Goal: Task Accomplishment & Management: Complete application form

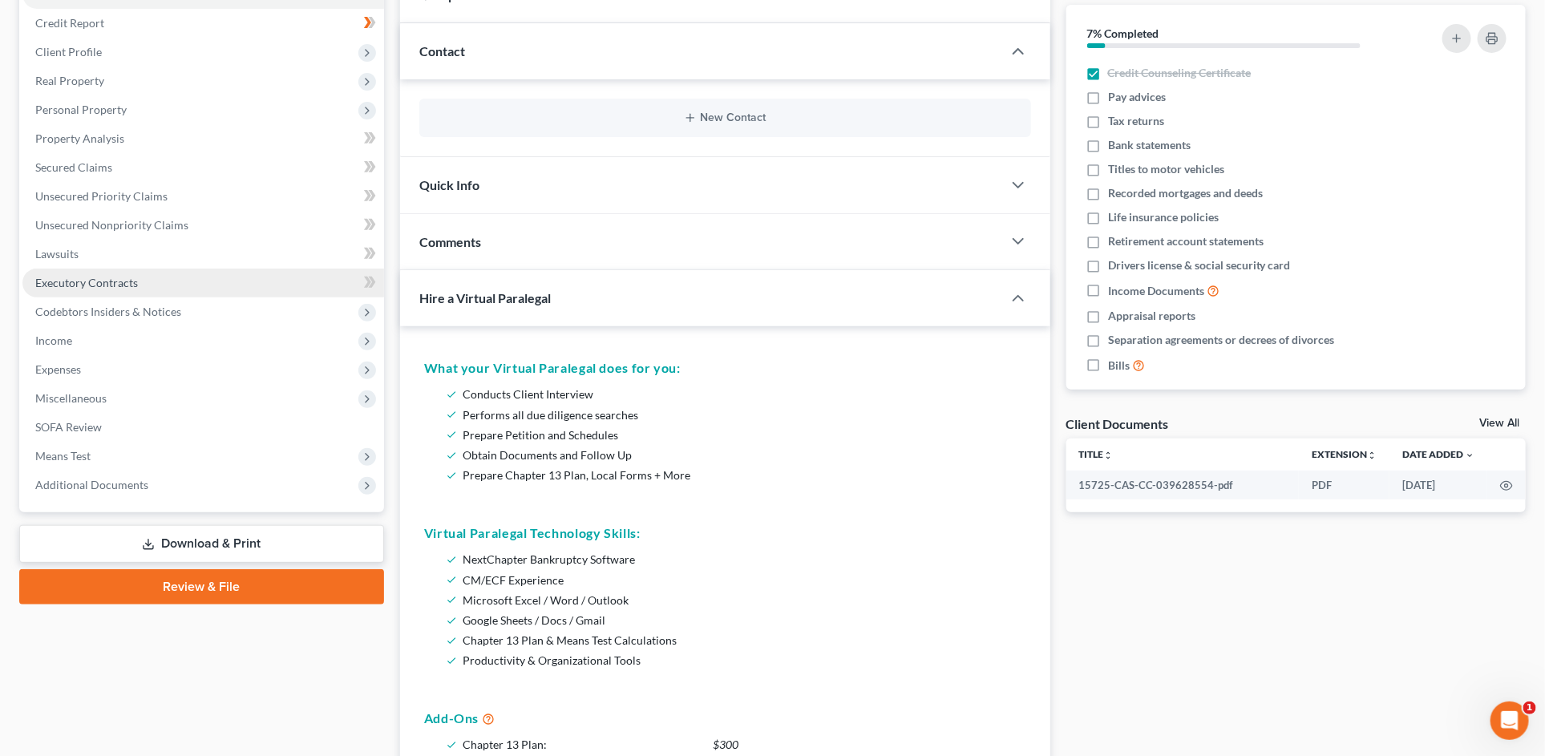
scroll to position [194, 0]
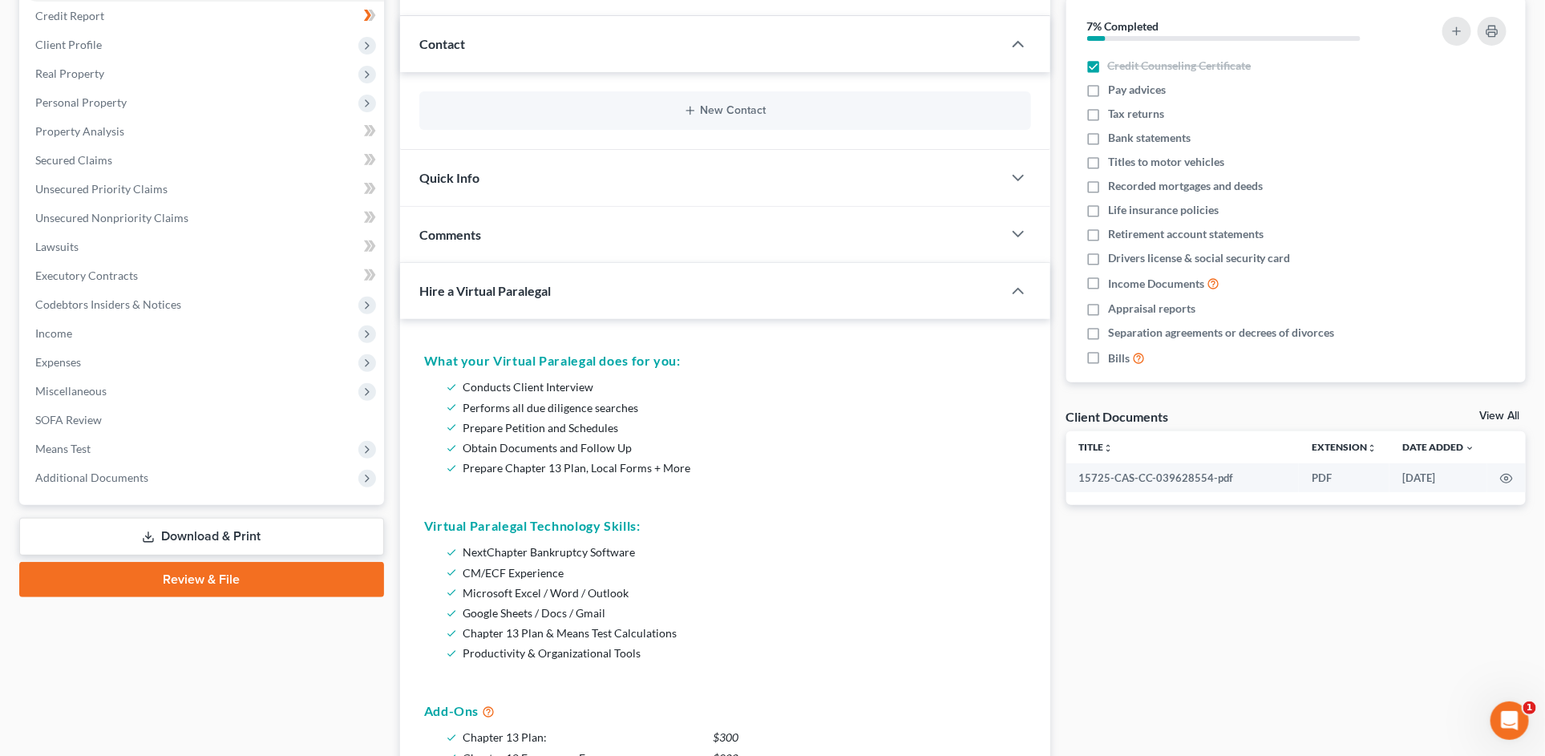
click at [192, 582] on link "Review & File" at bounding box center [201, 579] width 365 height 35
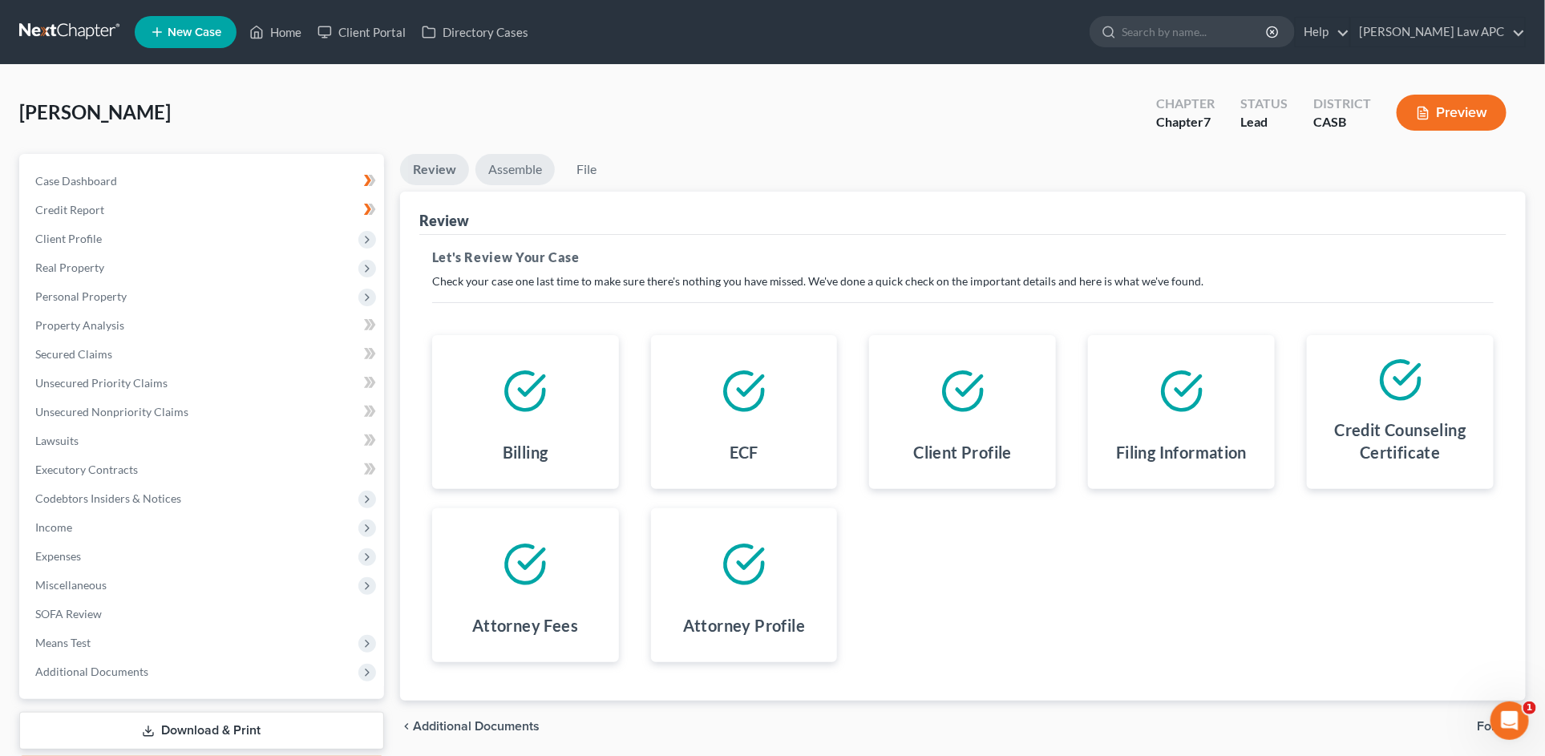
click at [511, 168] on link "Assemble" at bounding box center [514, 169] width 79 height 31
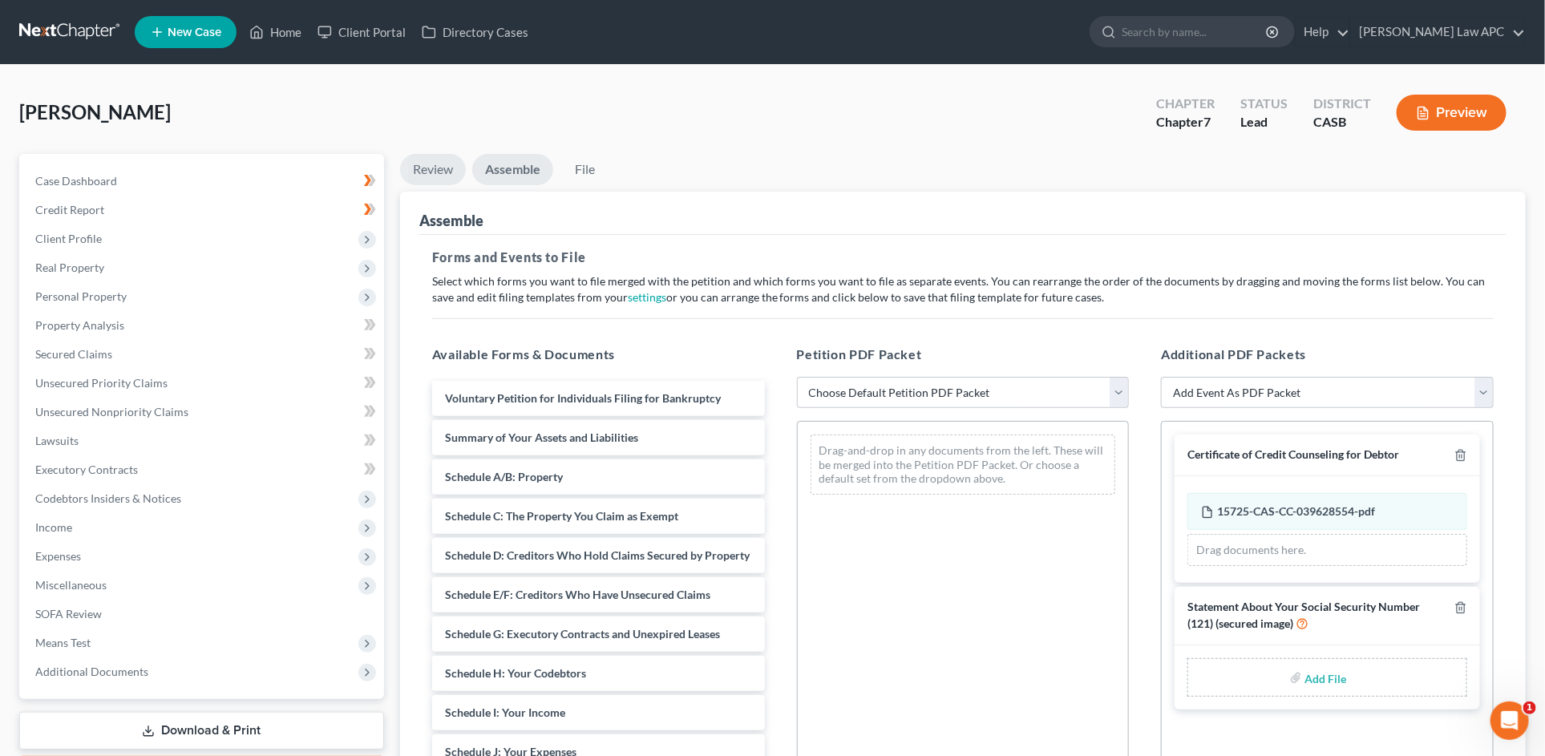
click at [444, 180] on link "Review" at bounding box center [433, 169] width 66 height 31
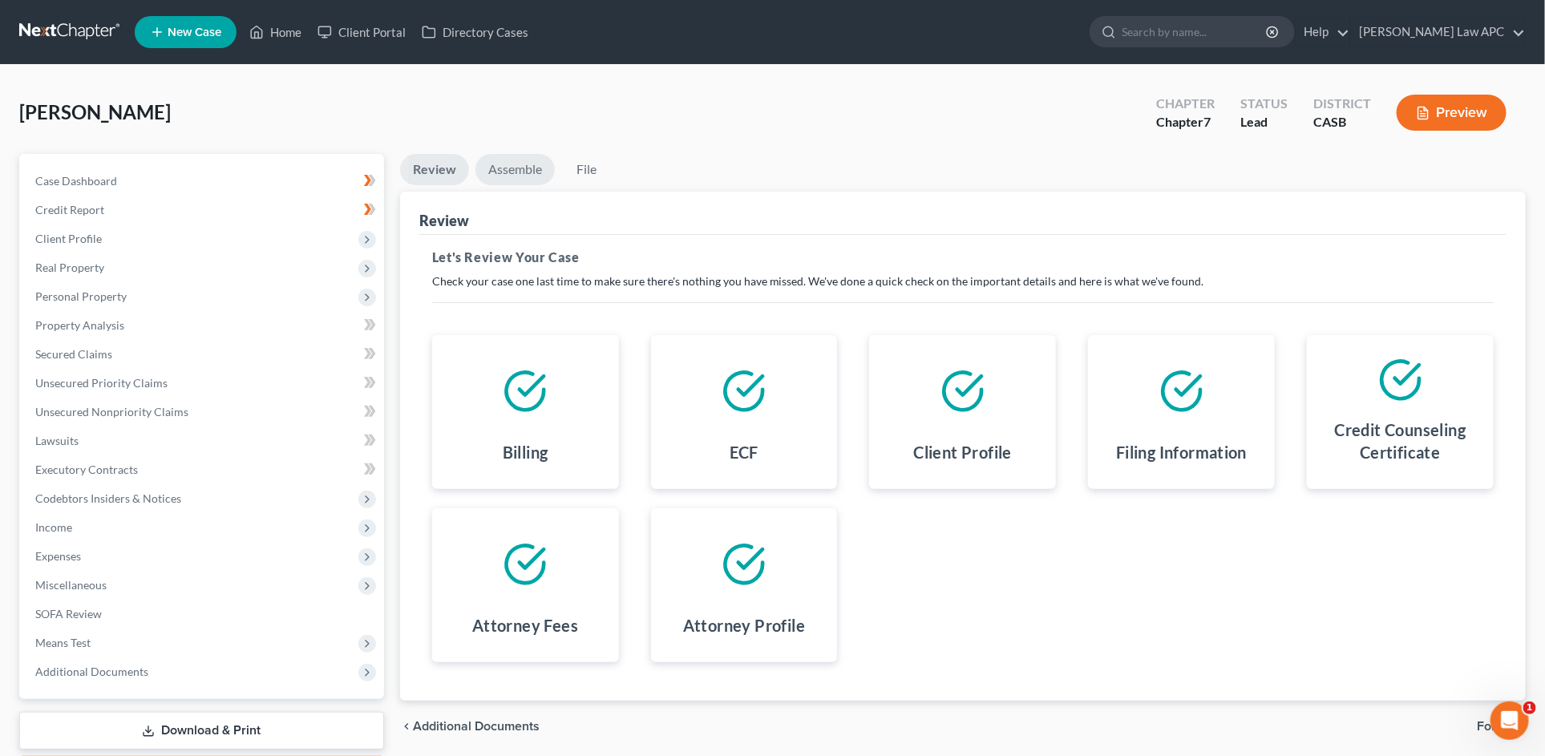
click at [508, 172] on link "Assemble" at bounding box center [514, 169] width 79 height 31
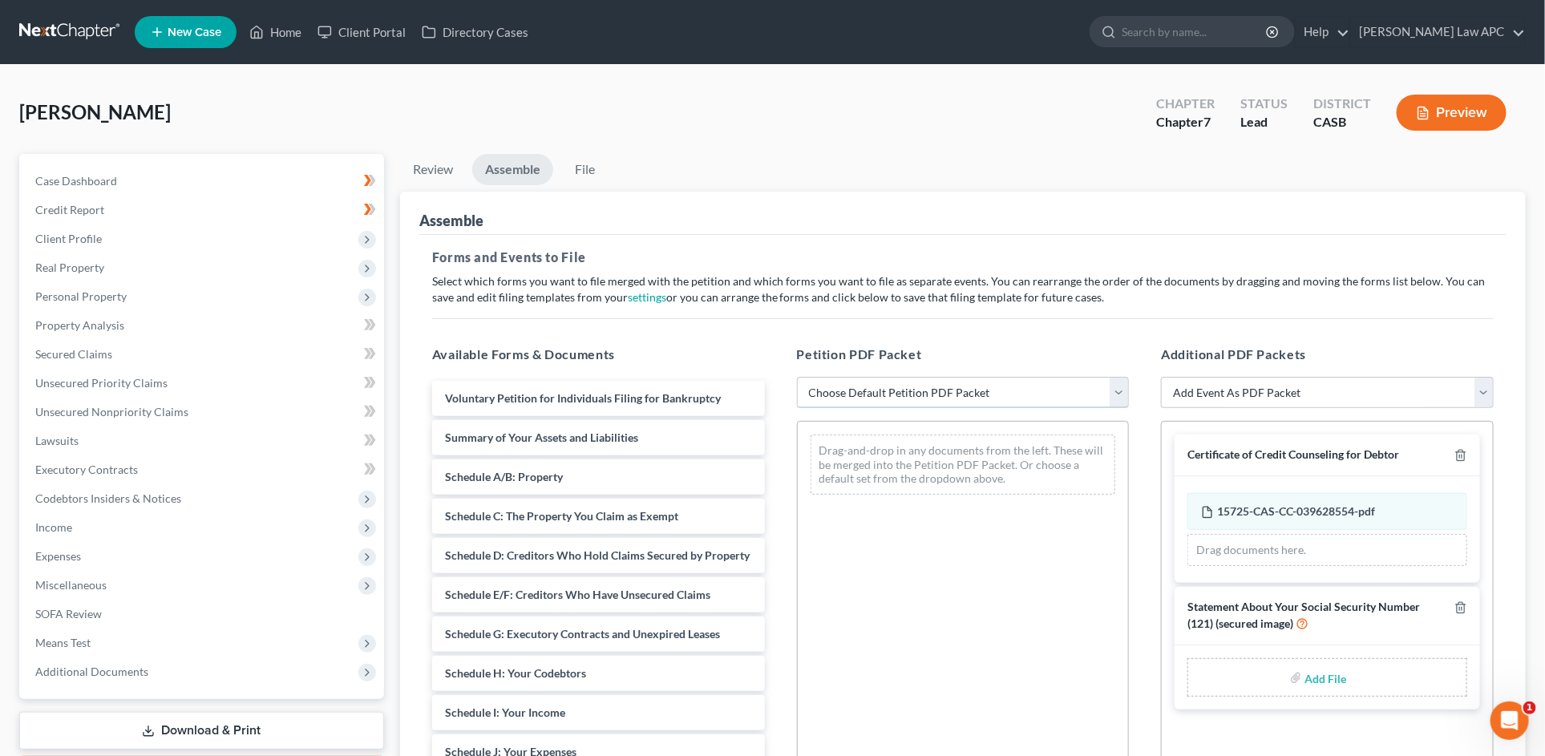
click at [909, 393] on select "Choose Default Petition PDF Packet Complete Bankruptcy Petition (all forms and …" at bounding box center [963, 393] width 333 height 32
click at [1042, 402] on select "Choose Default Petition PDF Packet Complete Bankruptcy Petition (all forms and …" at bounding box center [963, 393] width 333 height 32
select select "1"
click at [797, 377] on select "Choose Default Petition PDF Packet Complete Bankruptcy Petition (all forms and …" at bounding box center [963, 393] width 333 height 32
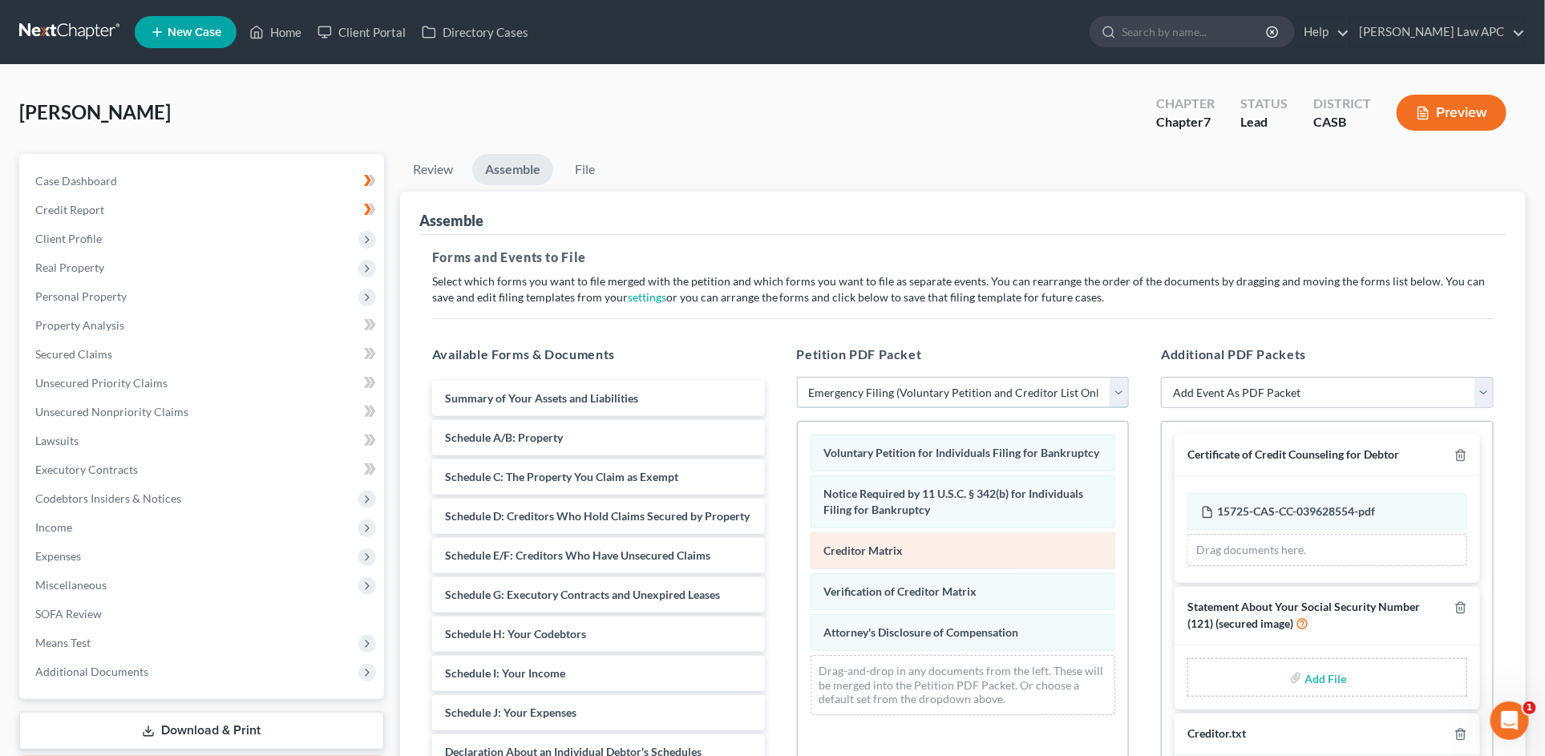
scroll to position [18, 0]
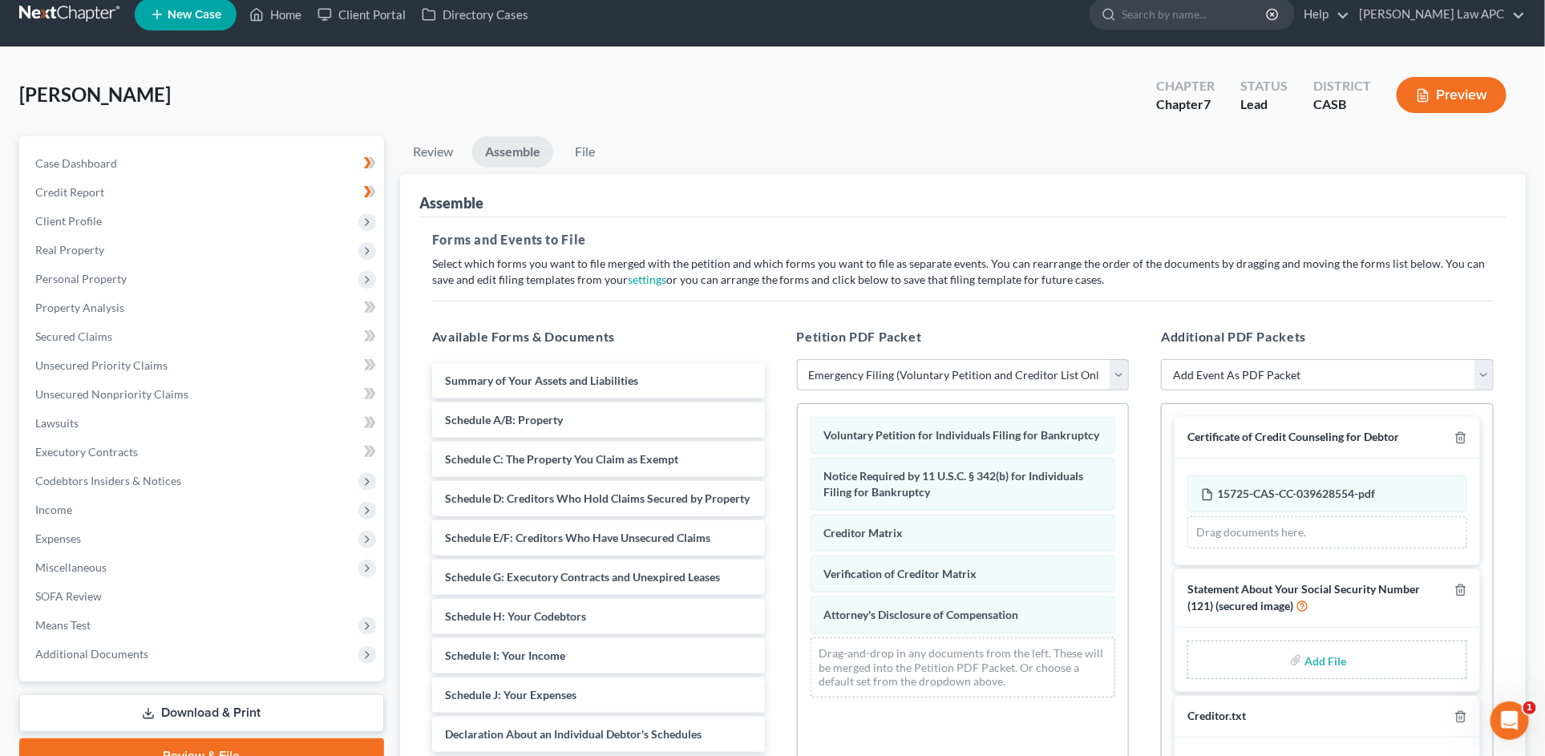
click at [652, 114] on div "[PERSON_NAME] Upgraded Chapter Chapter 7 Status Lead District CASB Preview" at bounding box center [772, 102] width 1507 height 70
click at [584, 150] on link "File" at bounding box center [585, 151] width 51 height 31
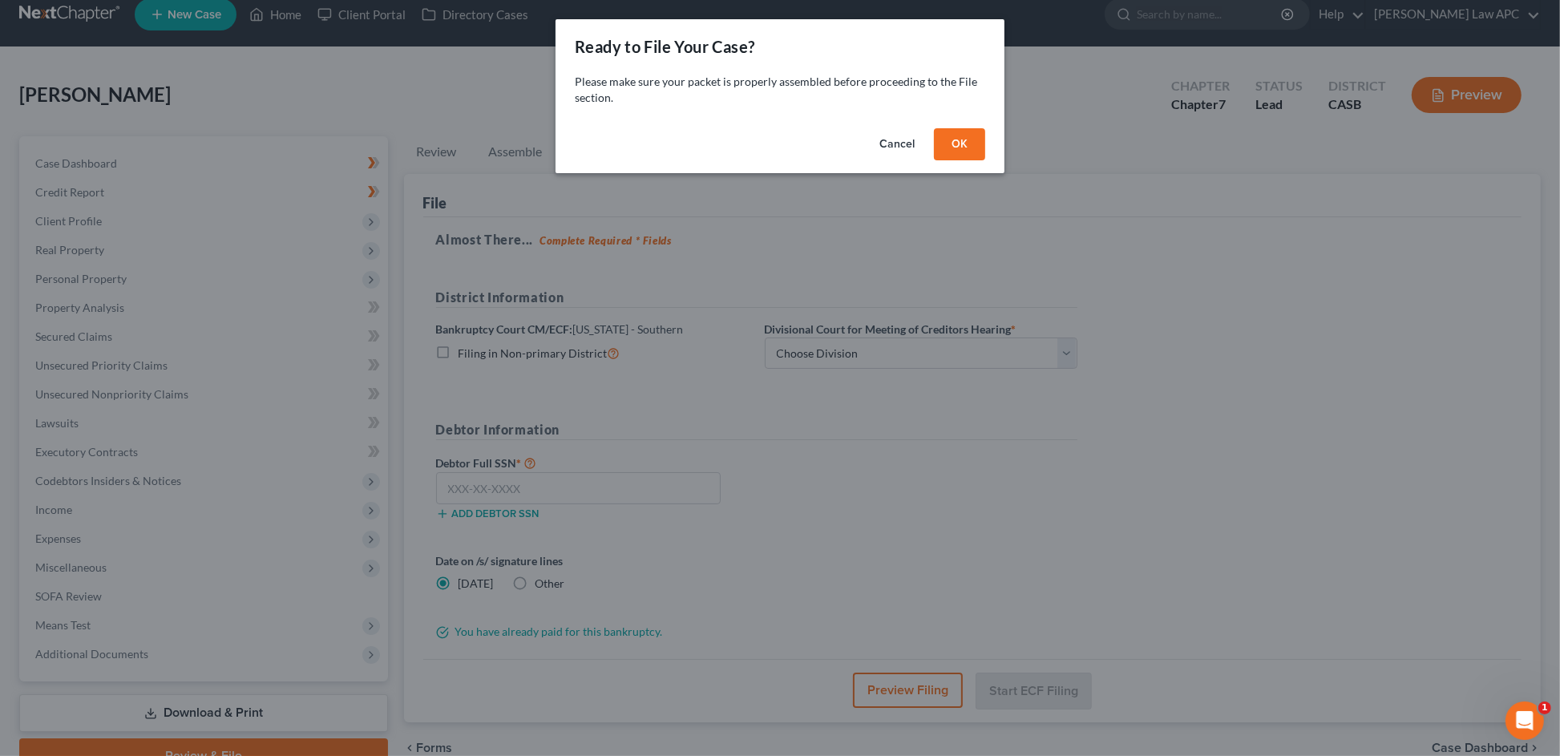
click at [956, 140] on button "OK" at bounding box center [959, 144] width 51 height 32
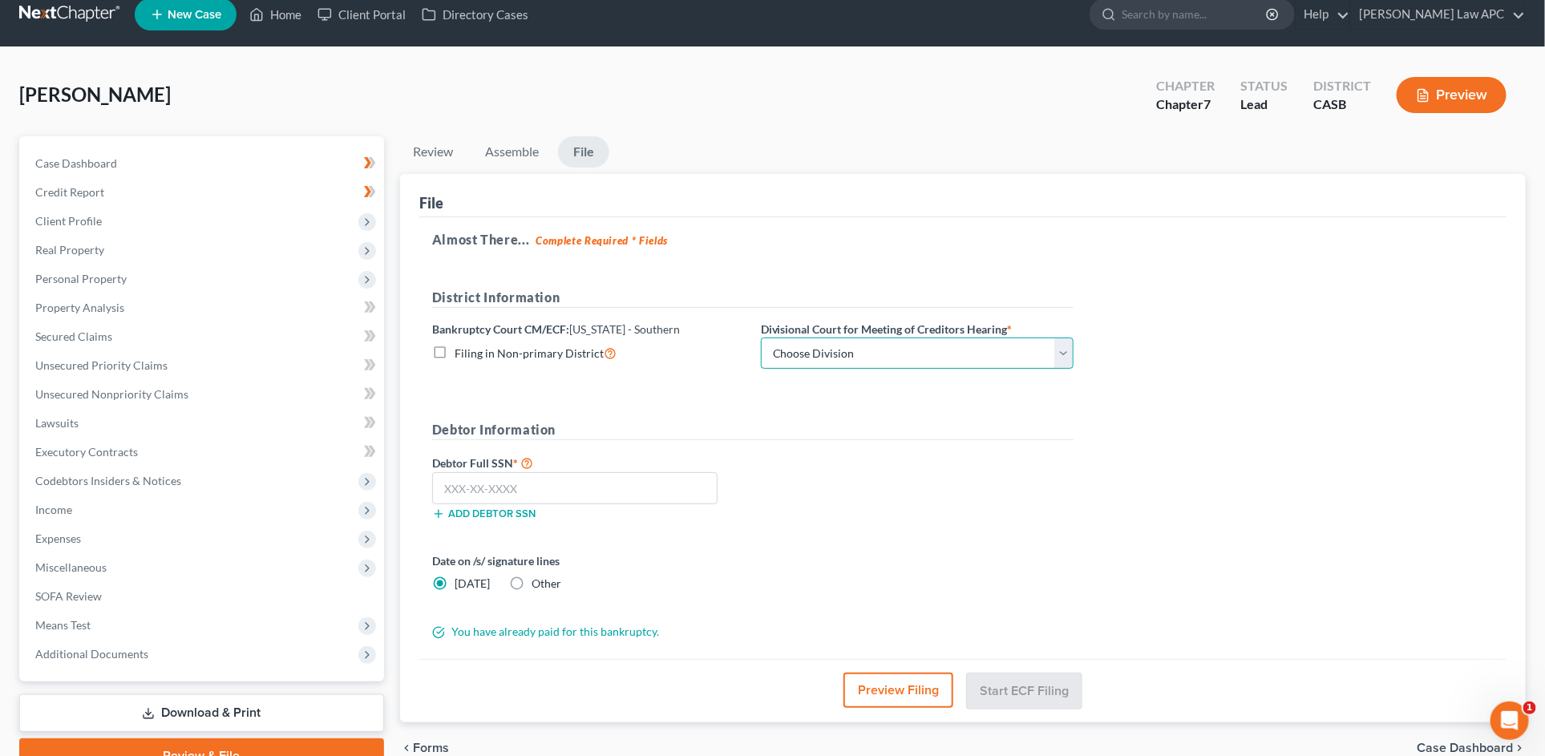
click at [903, 345] on select "Choose Division [GEOGRAPHIC_DATA]" at bounding box center [917, 354] width 313 height 32
click at [514, 157] on link "Assemble" at bounding box center [511, 151] width 79 height 31
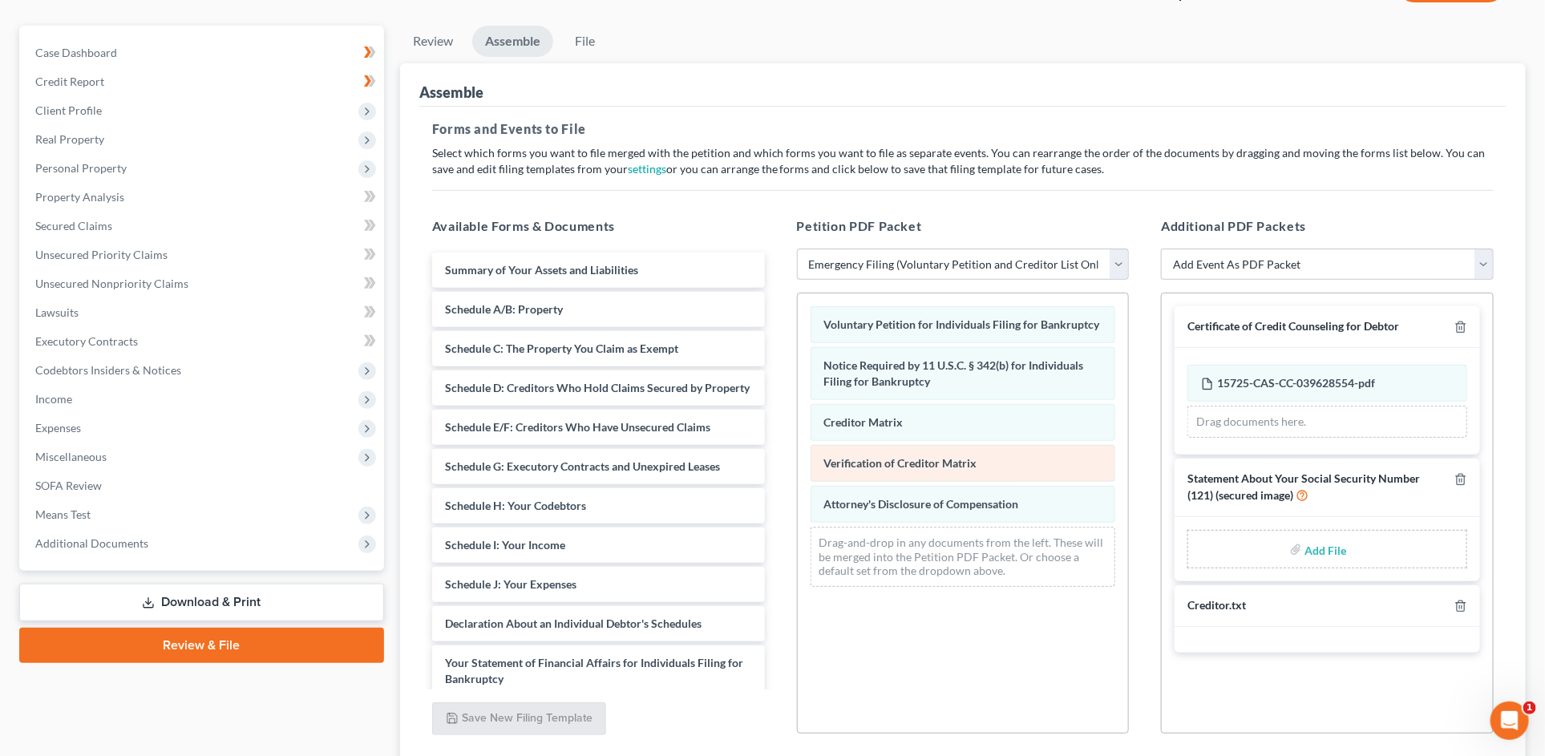
scroll to position [124, 0]
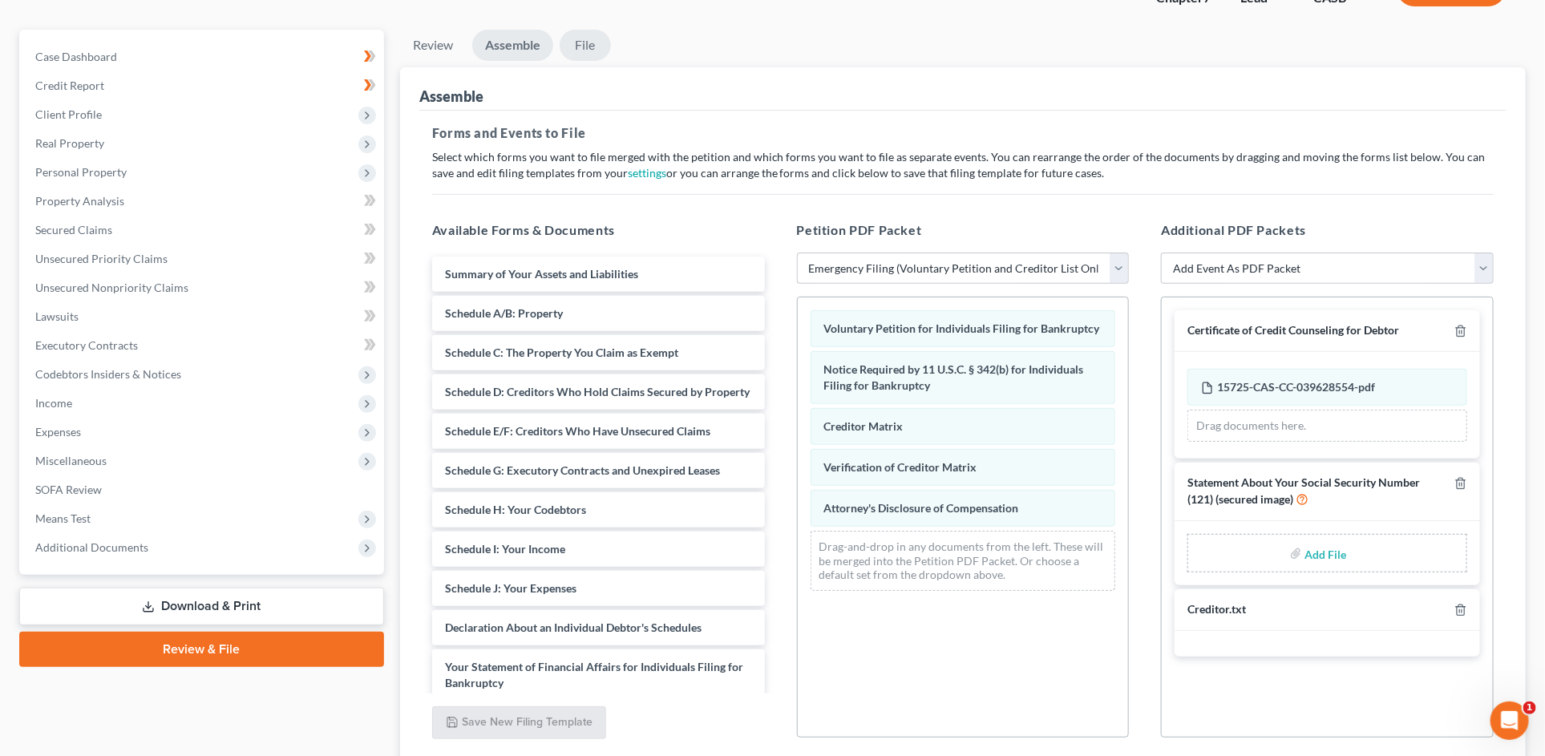
click at [594, 39] on link "File" at bounding box center [585, 45] width 51 height 31
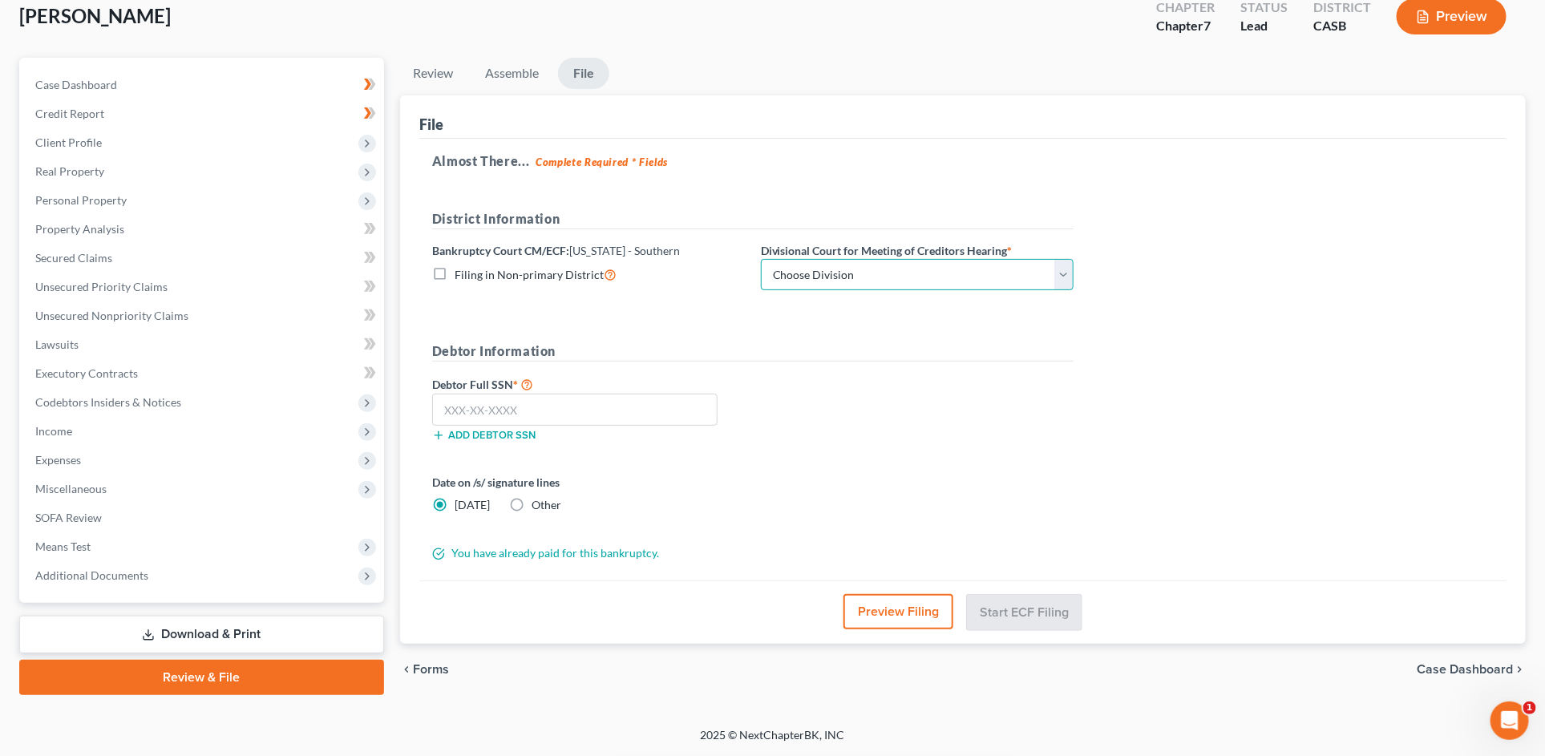
click at [937, 274] on select "Choose Division [GEOGRAPHIC_DATA]" at bounding box center [917, 275] width 313 height 32
select select "0"
click at [761, 259] on select "Choose Division [GEOGRAPHIC_DATA]" at bounding box center [917, 275] width 313 height 32
click at [542, 403] on input "text" at bounding box center [574, 410] width 285 height 32
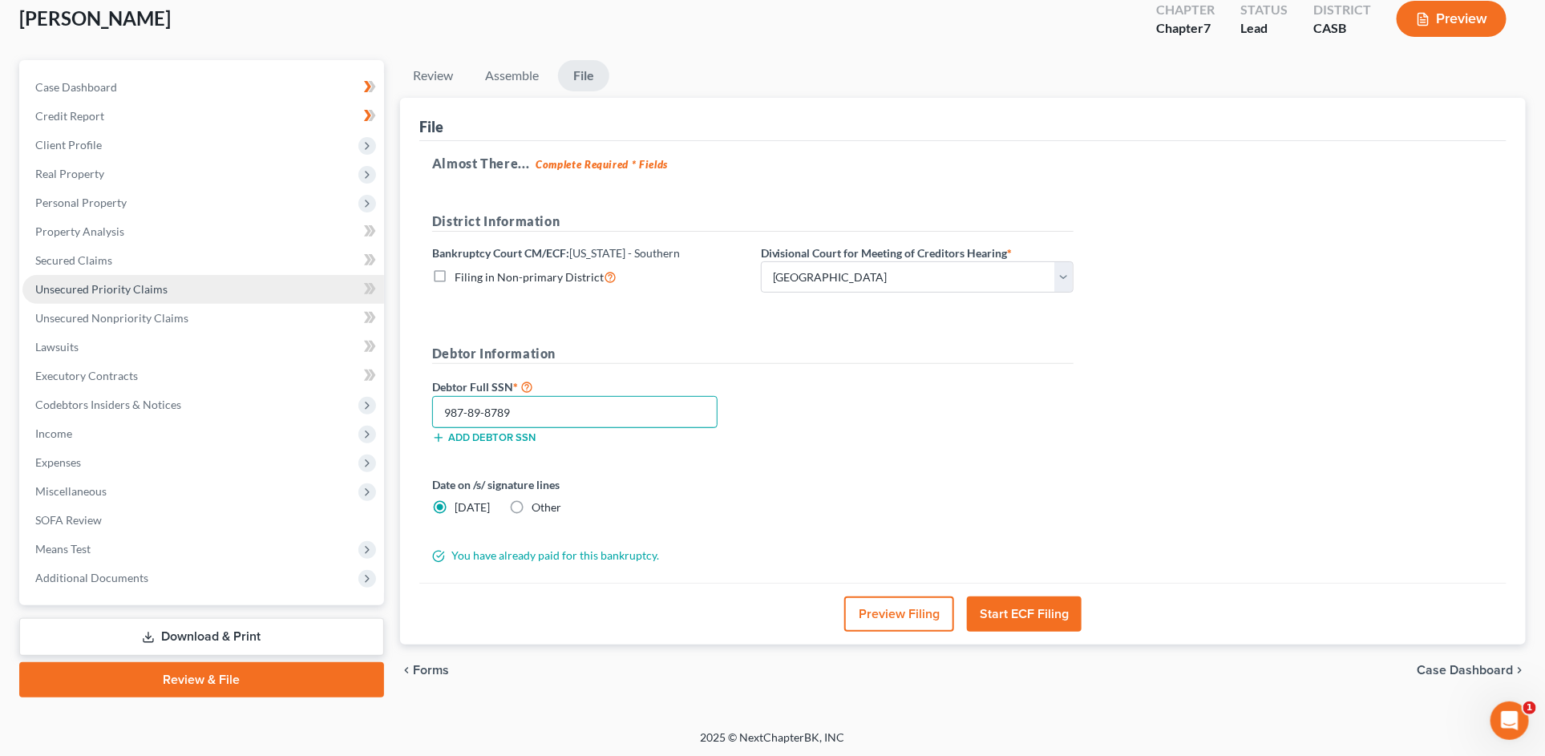
type input "987-89-8789"
